Goal: Task Accomplishment & Management: Manage account settings

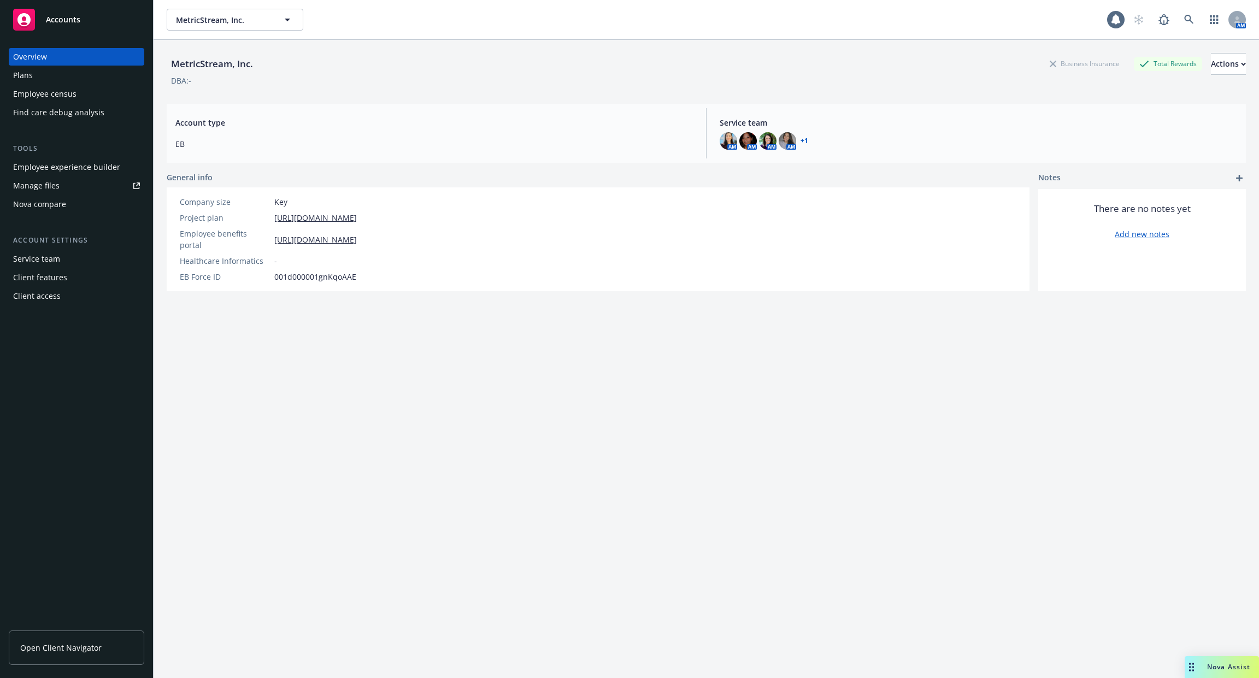
click at [89, 169] on div "Employee experience builder" at bounding box center [66, 167] width 107 height 17
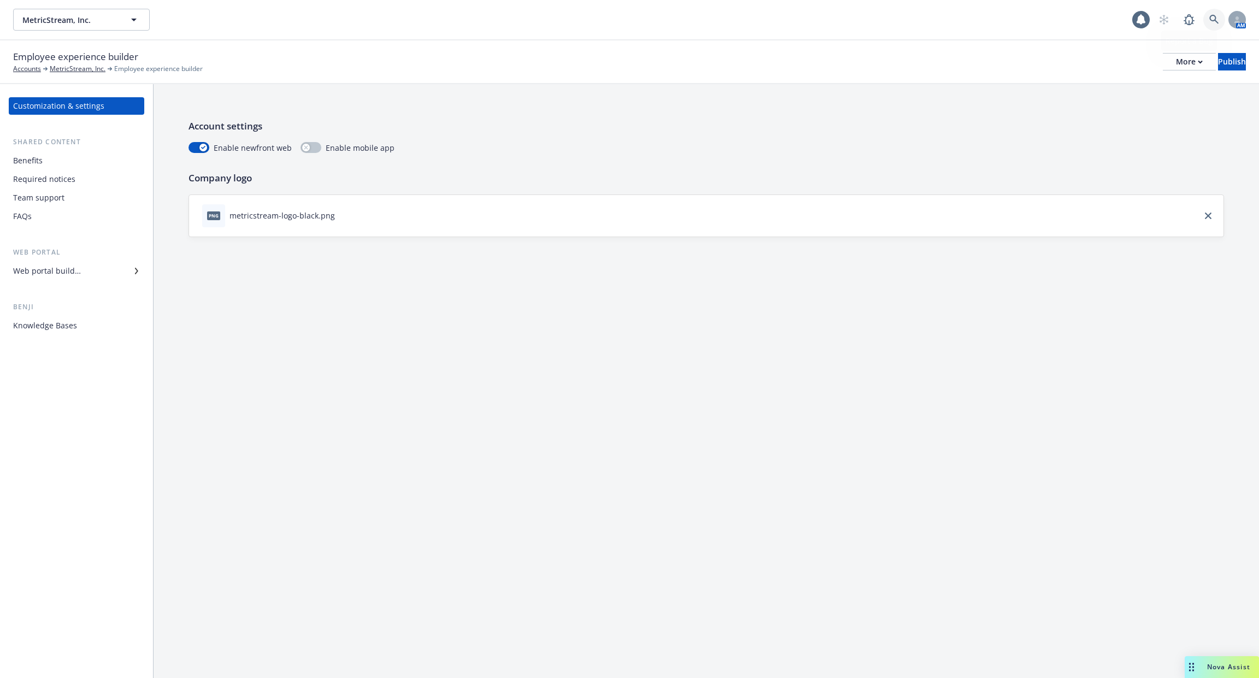
click at [1217, 19] on icon at bounding box center [1215, 20] width 10 height 10
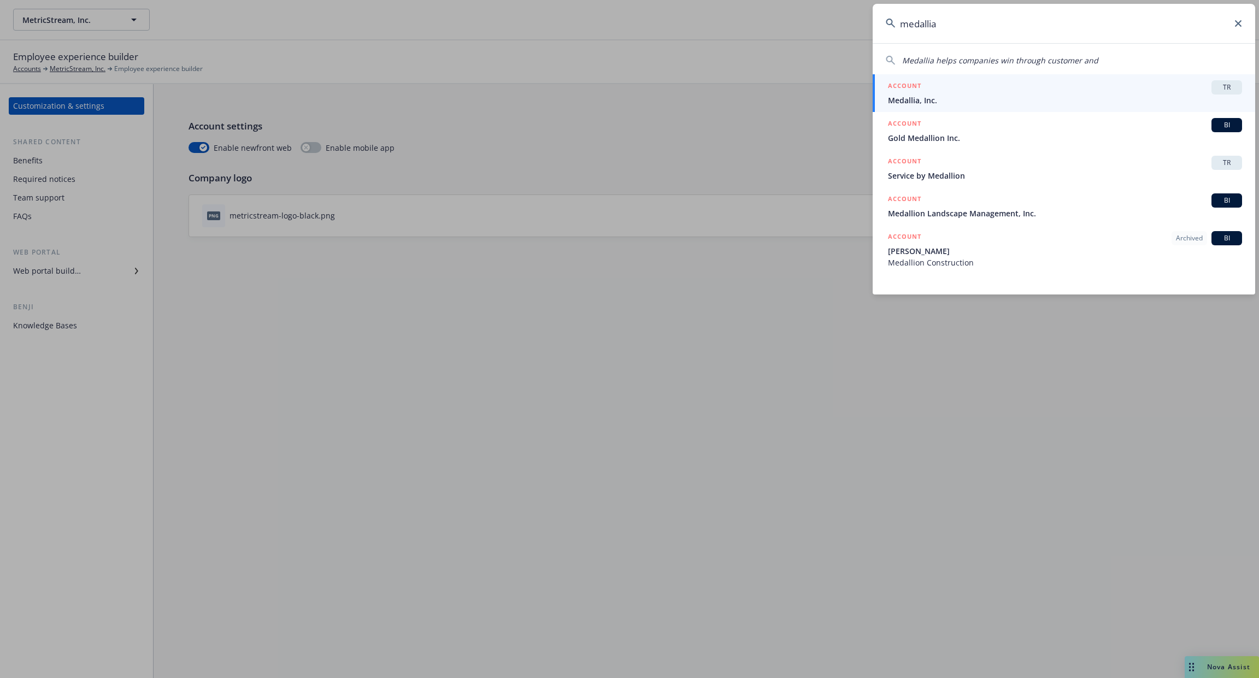
type input "medallia"
click at [929, 102] on span "Medallia, Inc." at bounding box center [1065, 100] width 354 height 11
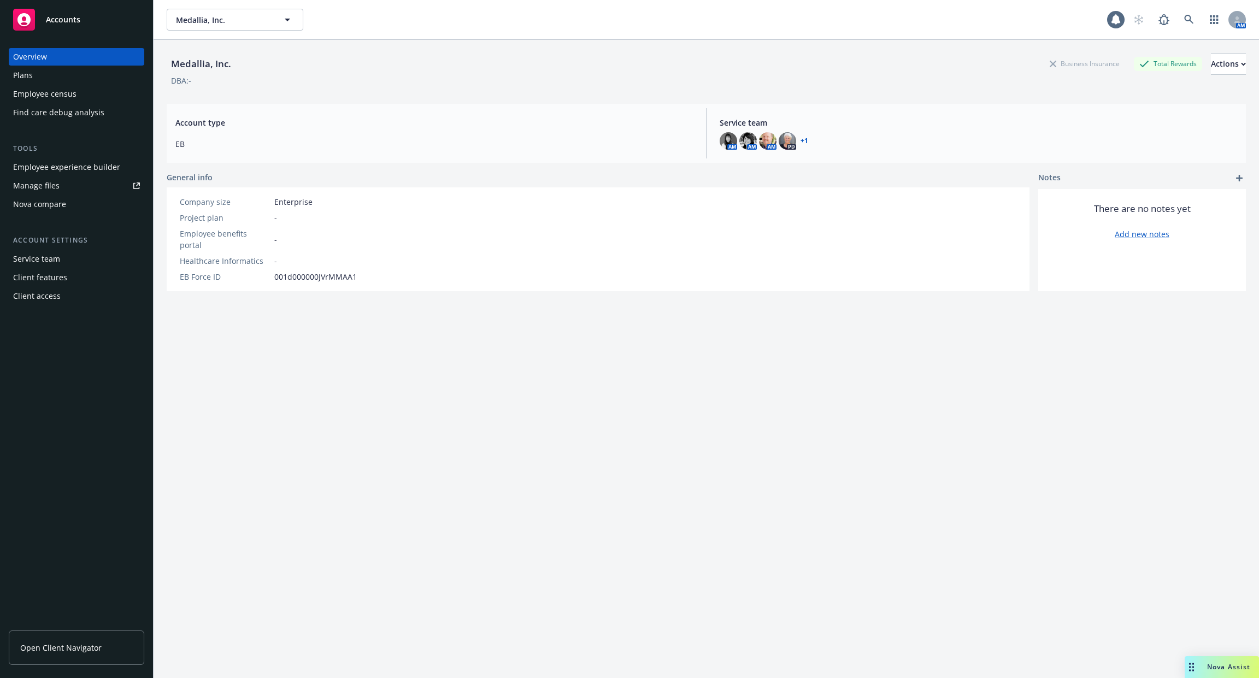
click at [58, 173] on div "Employee experience builder" at bounding box center [66, 167] width 107 height 17
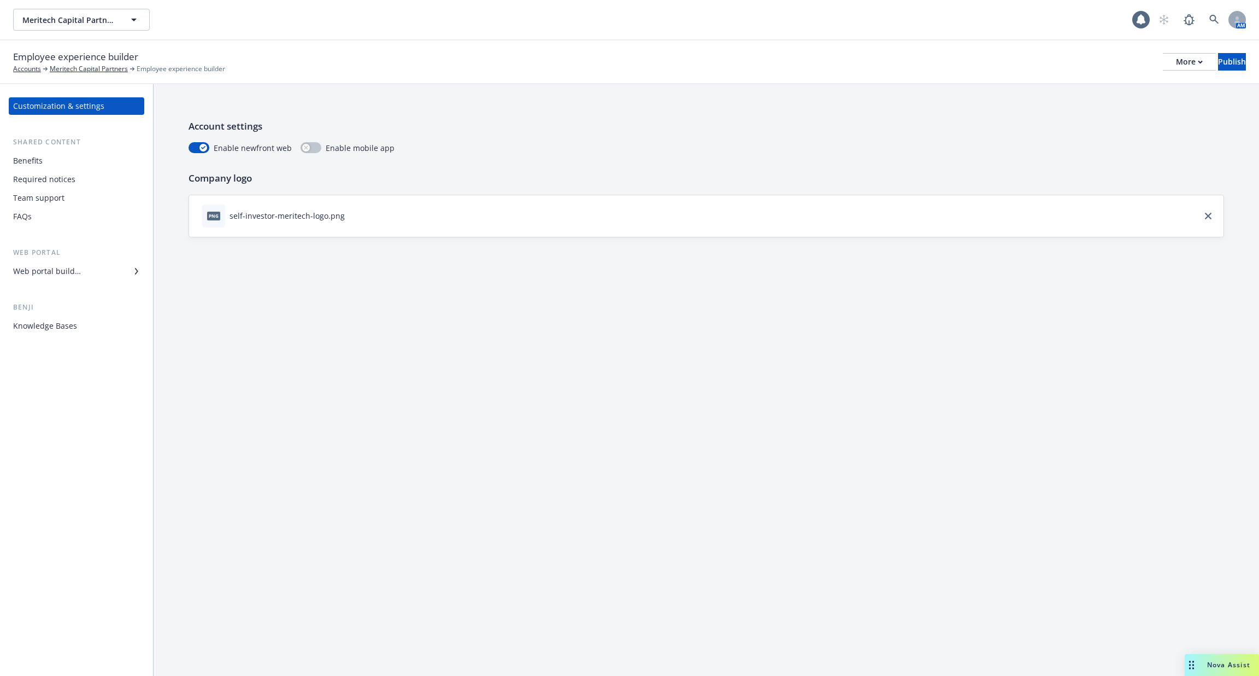
click at [74, 183] on div "Required notices" at bounding box center [76, 179] width 127 height 17
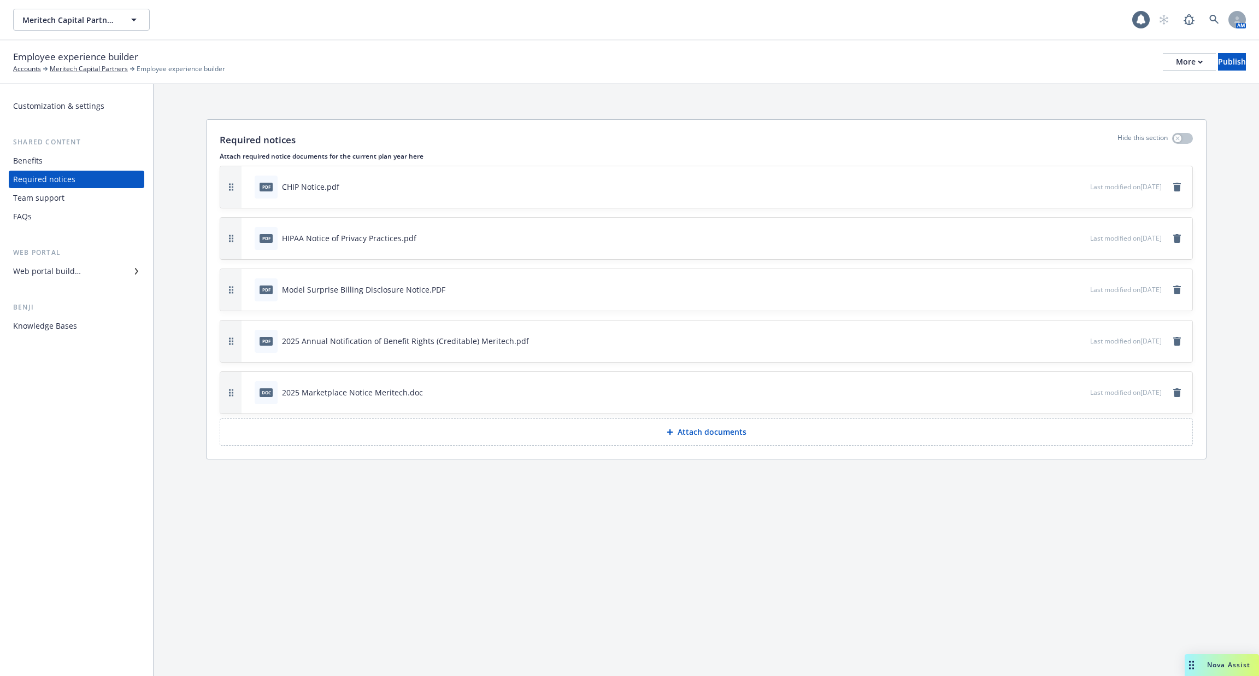
click at [70, 153] on div "Benefits" at bounding box center [76, 160] width 127 height 17
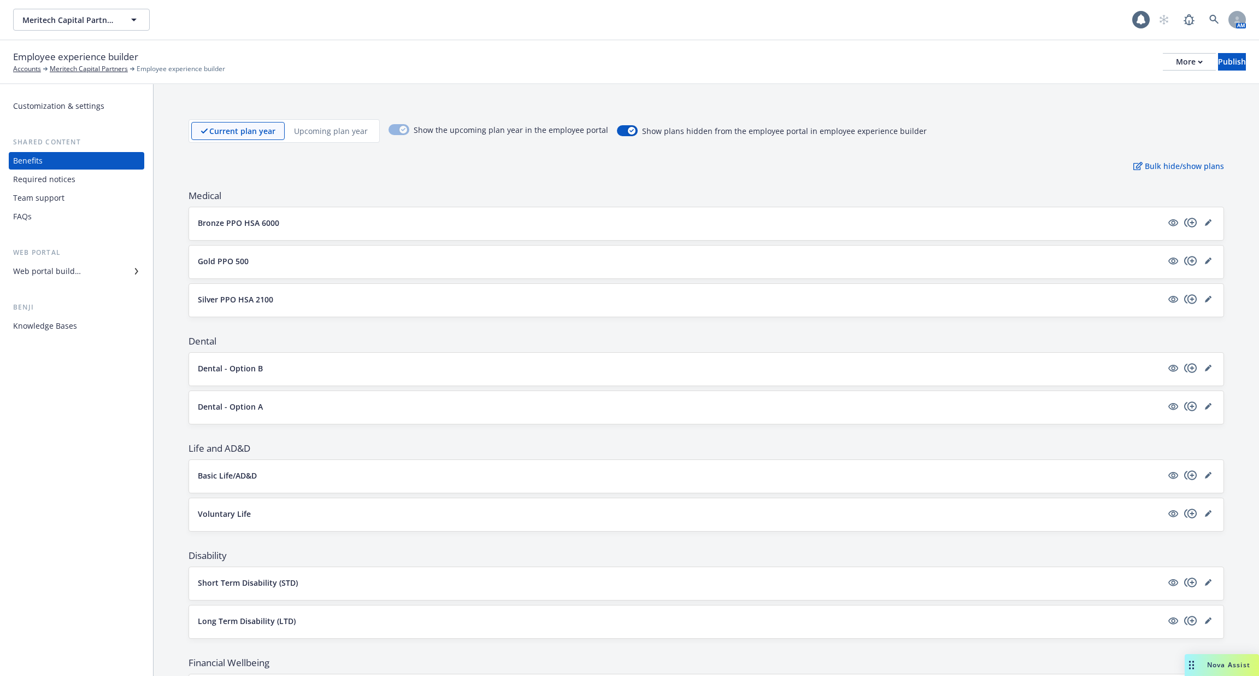
click at [64, 200] on div "Team support" at bounding box center [76, 197] width 127 height 17
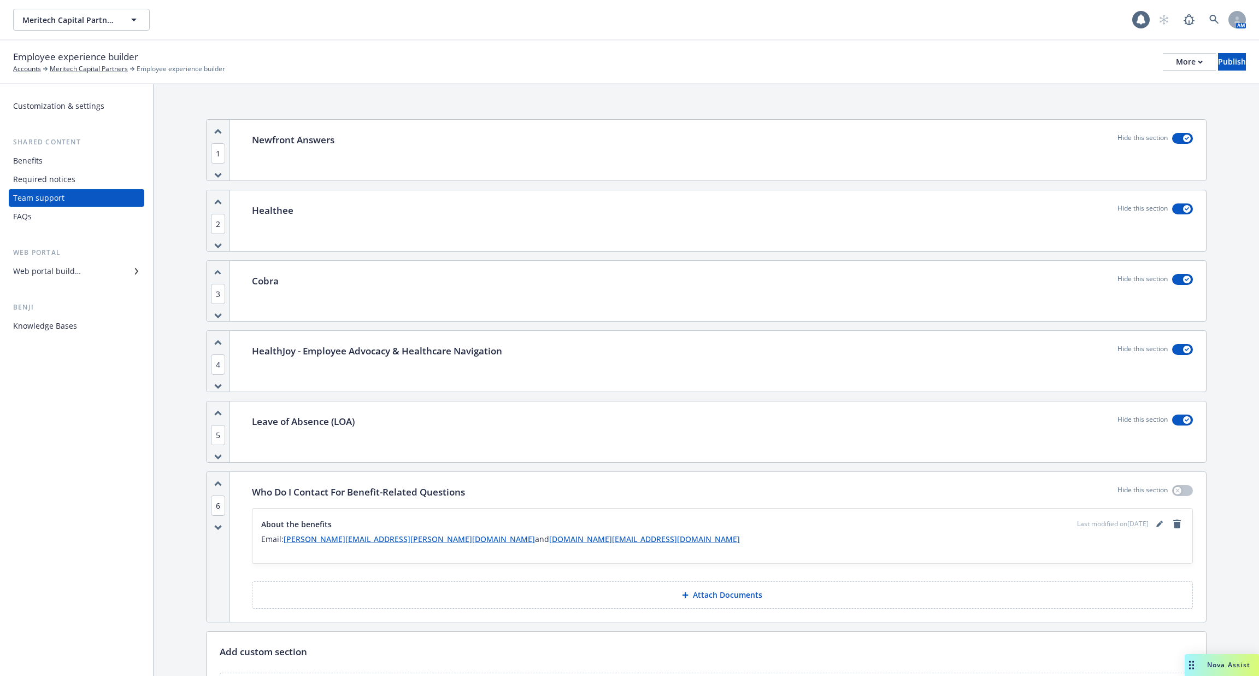
click at [69, 263] on div "Web portal builder" at bounding box center [47, 270] width 68 height 17
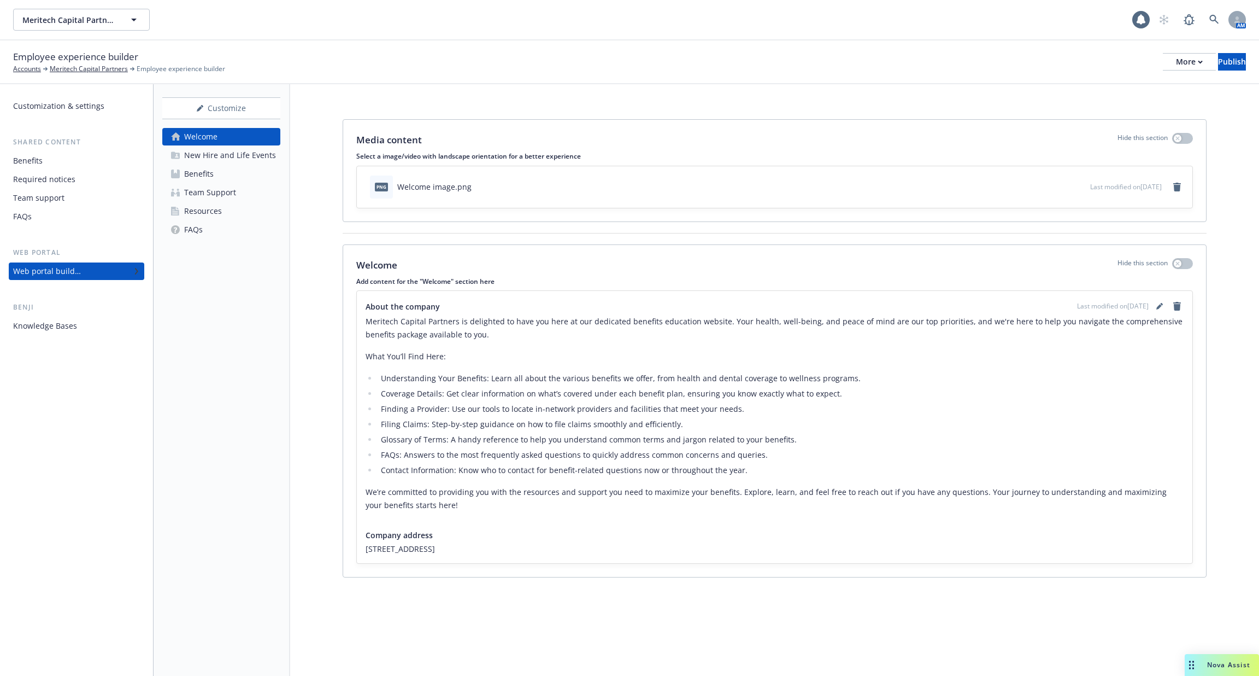
click at [247, 156] on div "New Hire and Life Events" at bounding box center [230, 154] width 92 height 17
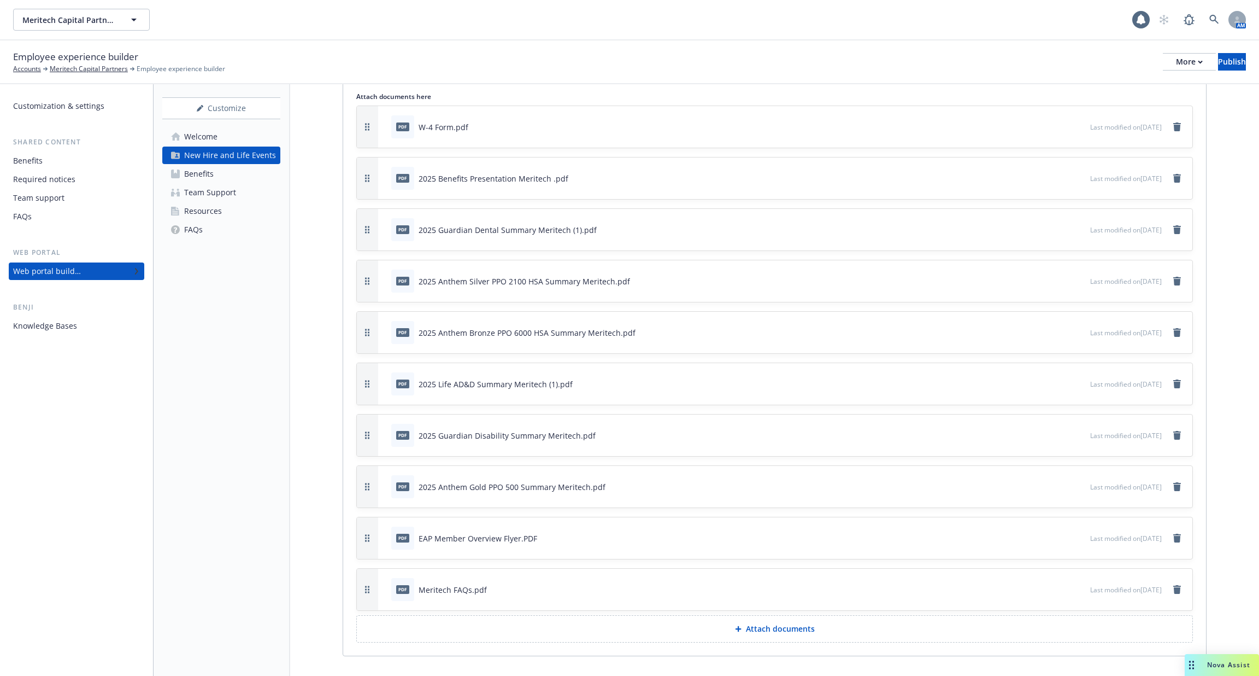
scroll to position [2278, 0]
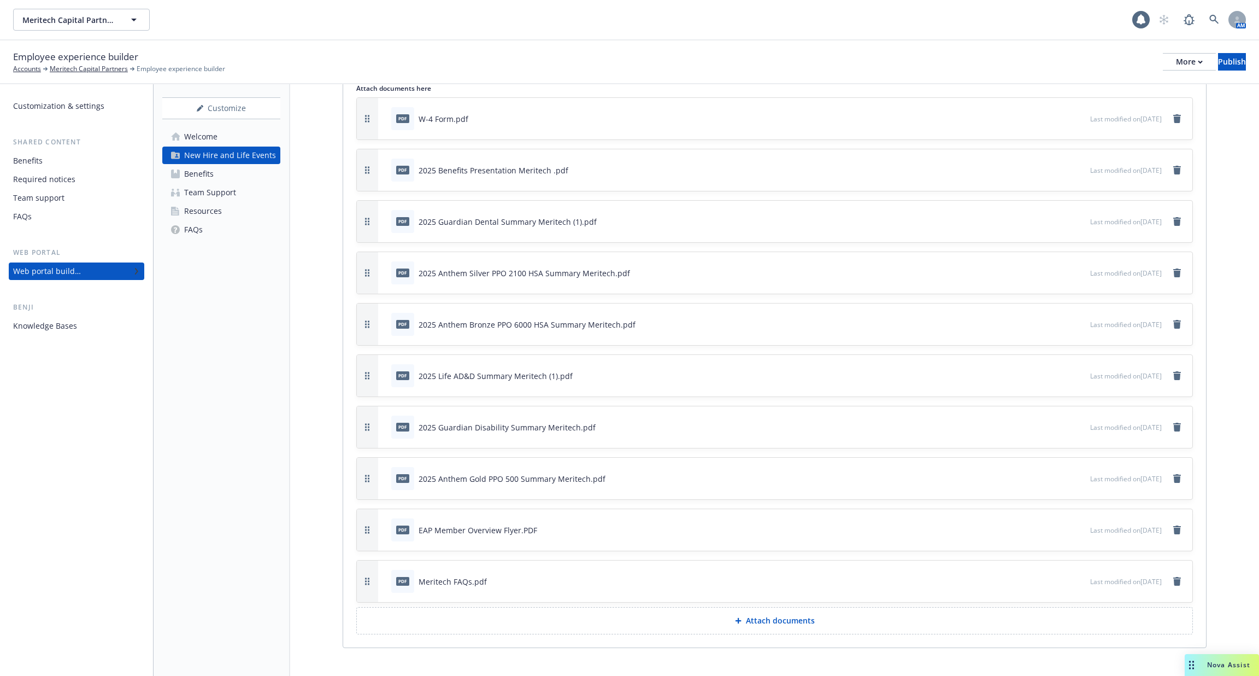
click at [456, 319] on div "2025 Anthem Bronze PPO 6000 HSA Summary Meritech.pdf" at bounding box center [527, 324] width 217 height 11
click at [1075, 320] on icon "preview file" at bounding box center [1080, 324] width 10 height 8
click at [1213, 21] on icon at bounding box center [1214, 19] width 9 height 9
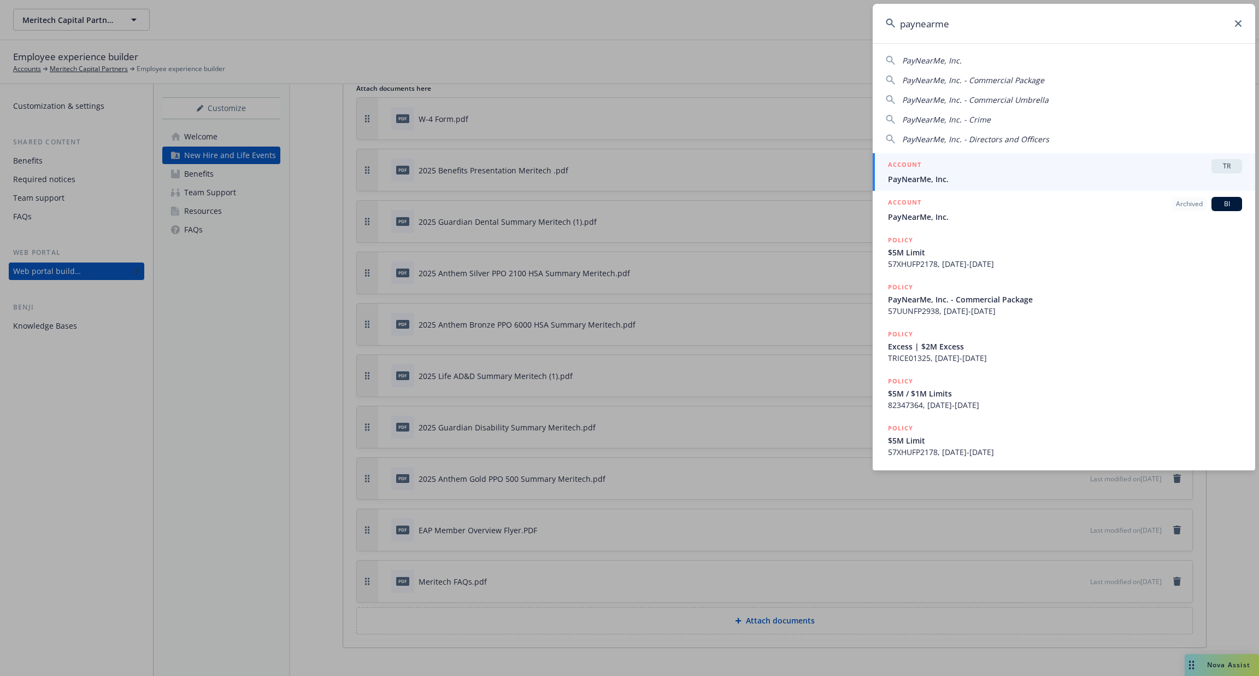
type input "paynearme"
click at [1076, 167] on div "ACCOUNT TR" at bounding box center [1065, 166] width 354 height 14
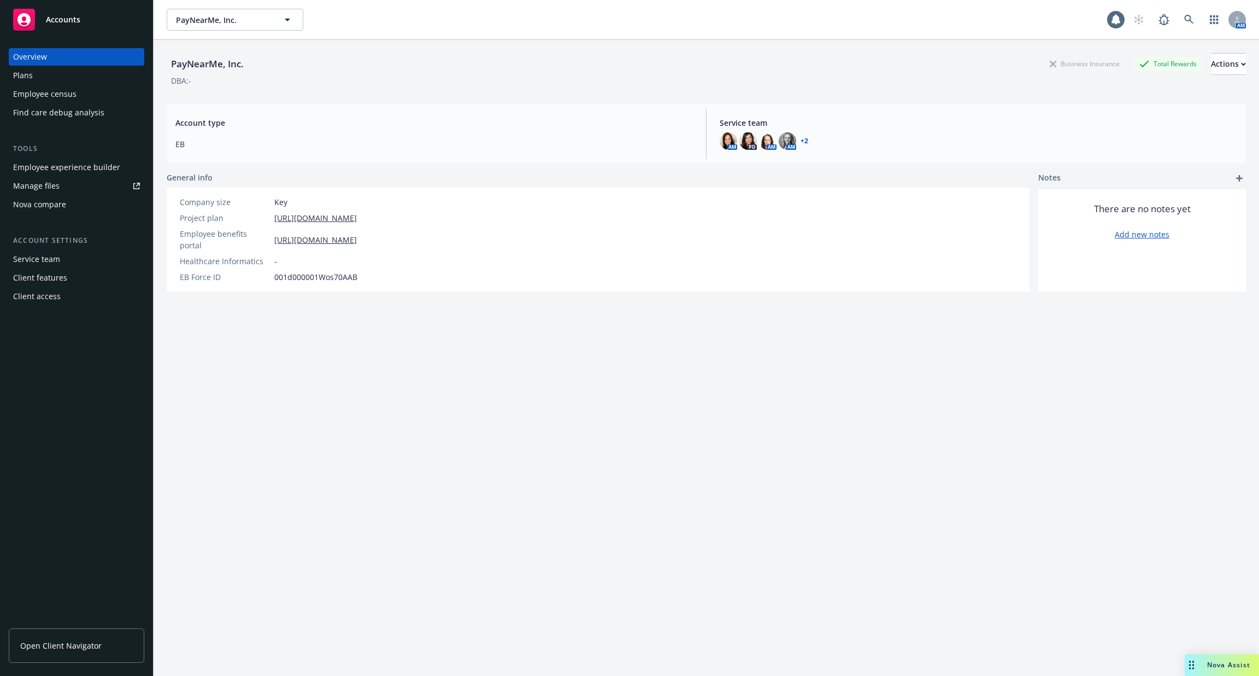
click at [106, 174] on div "Employee experience builder" at bounding box center [66, 167] width 107 height 17
click at [70, 165] on div "Employee experience builder" at bounding box center [66, 167] width 107 height 17
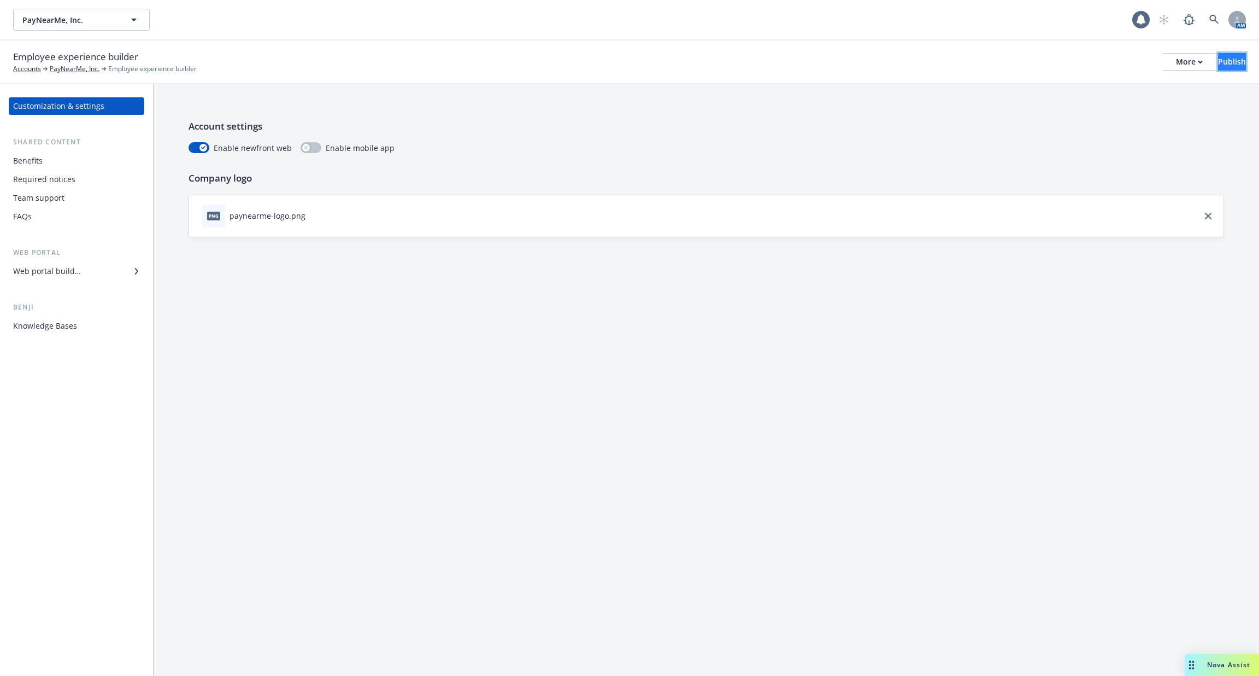
click at [1218, 64] on button "Publish" at bounding box center [1232, 61] width 28 height 17
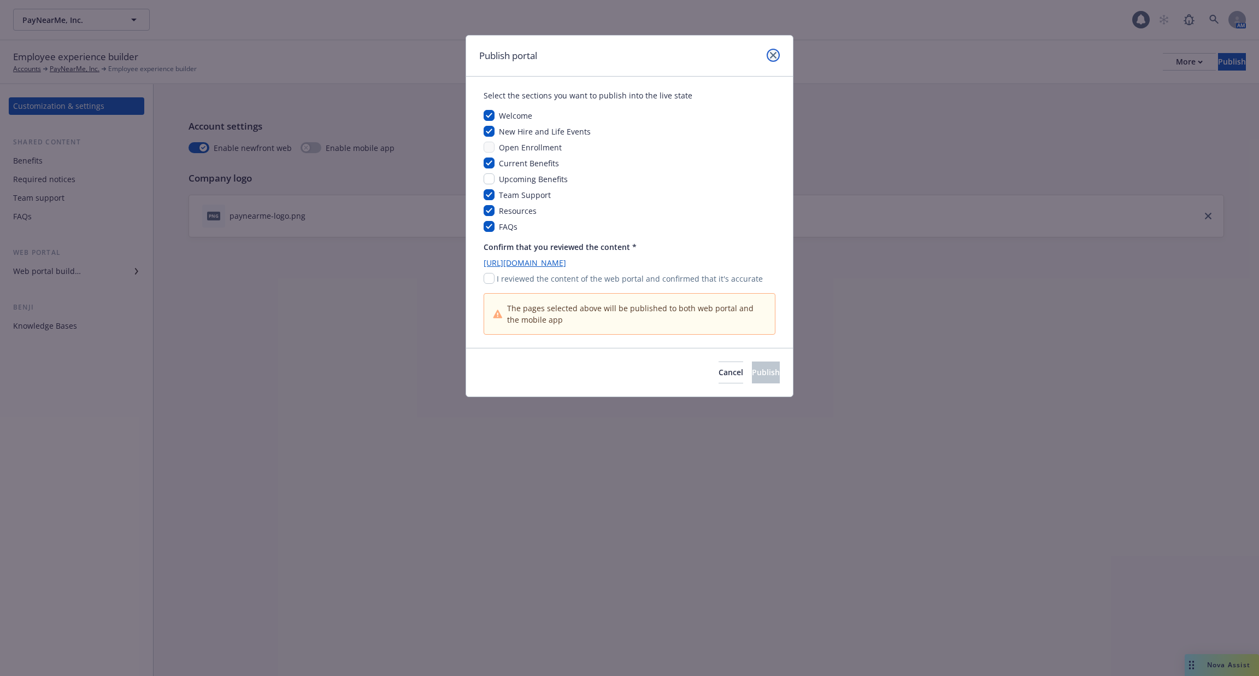
click at [773, 50] on link "close" at bounding box center [773, 55] width 13 height 13
